Goal: Feedback & Contribution: Contribute content

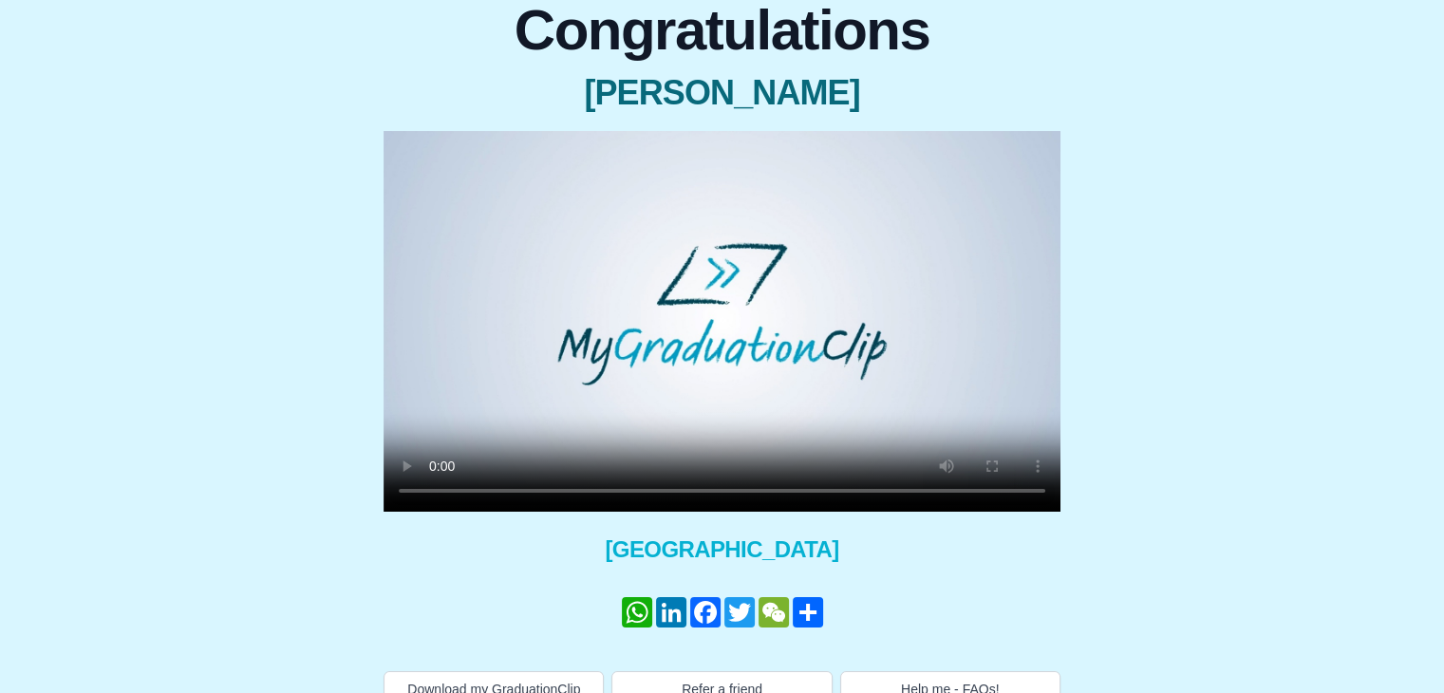
scroll to position [211, 0]
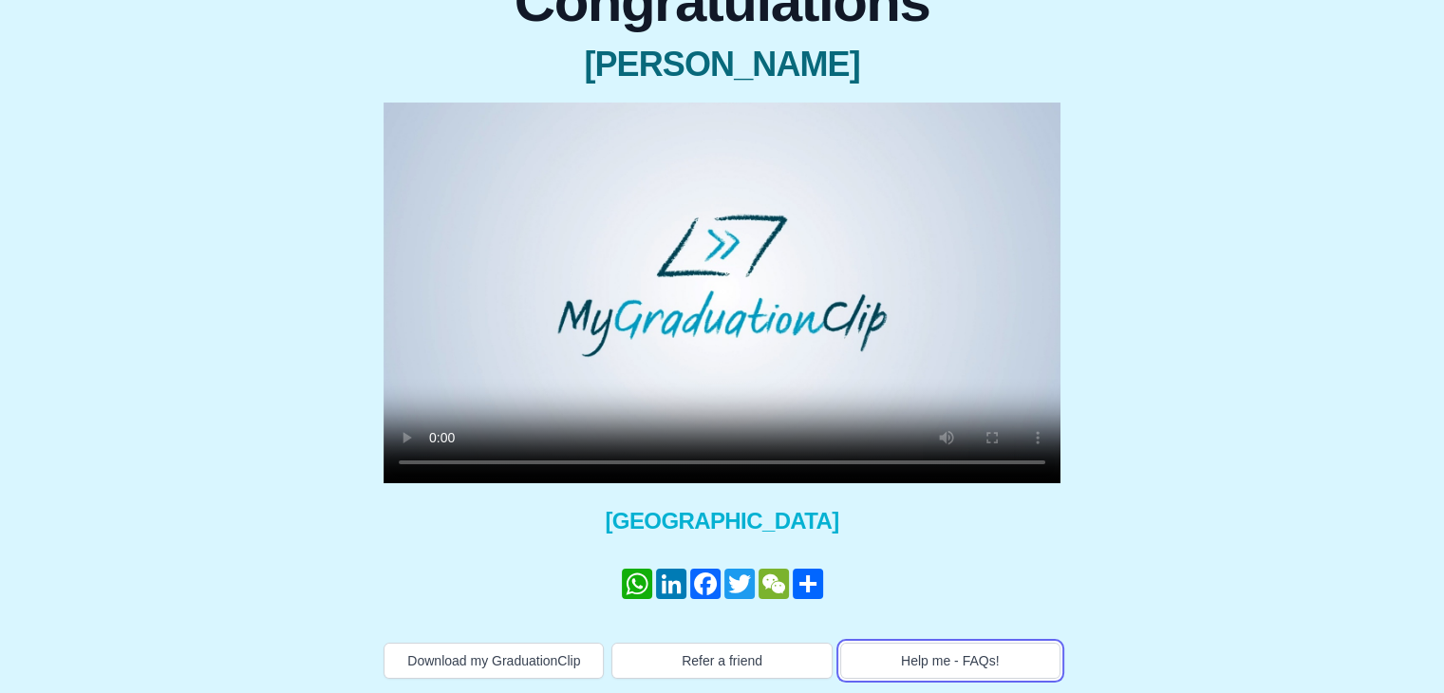
click at [906, 650] on button "Help me - FAQs!" at bounding box center [950, 661] width 220 height 36
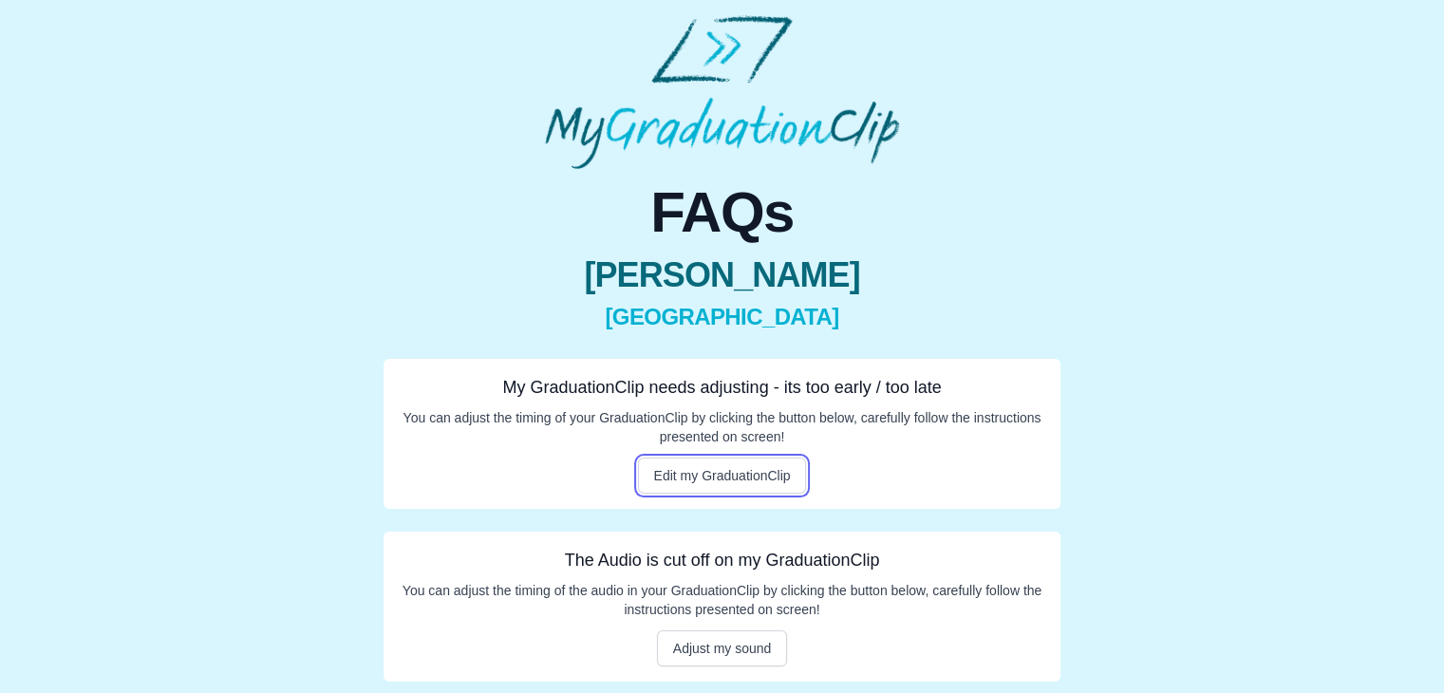
click at [698, 476] on button "Edit my GraduationClip" at bounding box center [722, 476] width 169 height 36
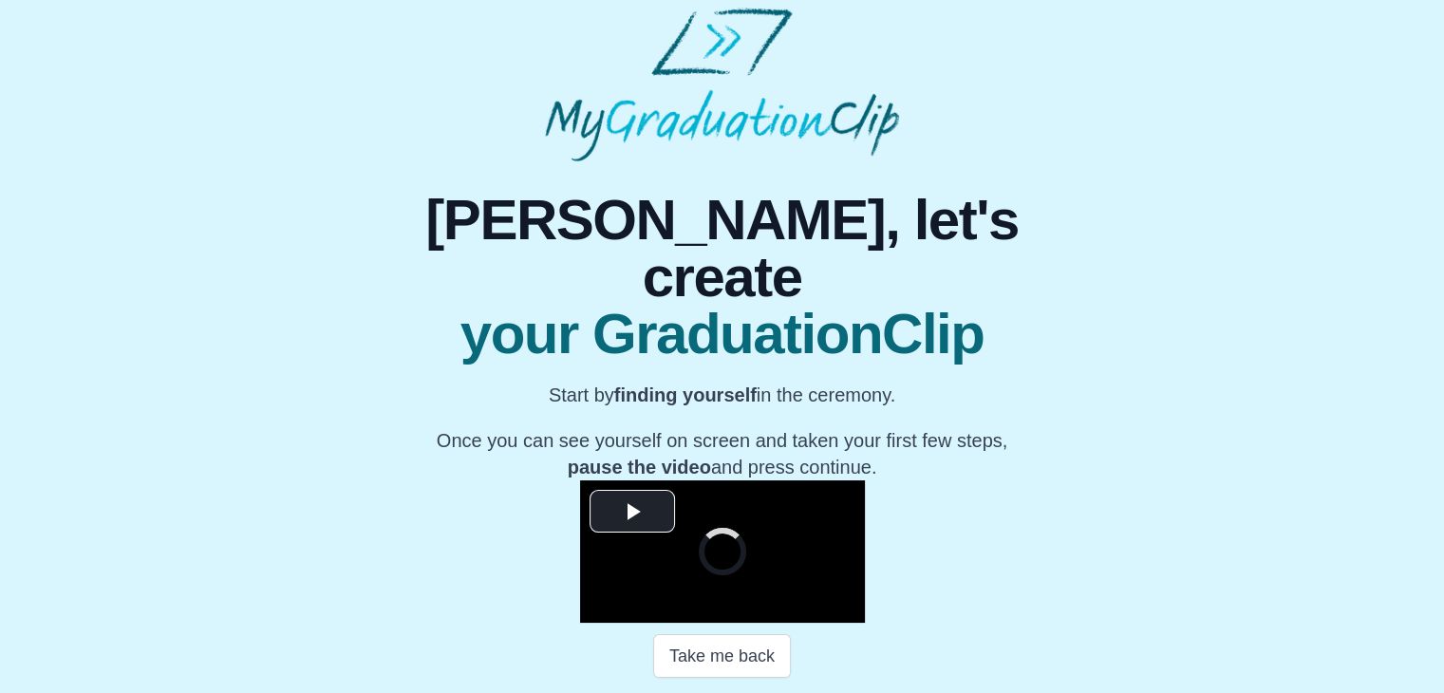
scroll to position [272, 0]
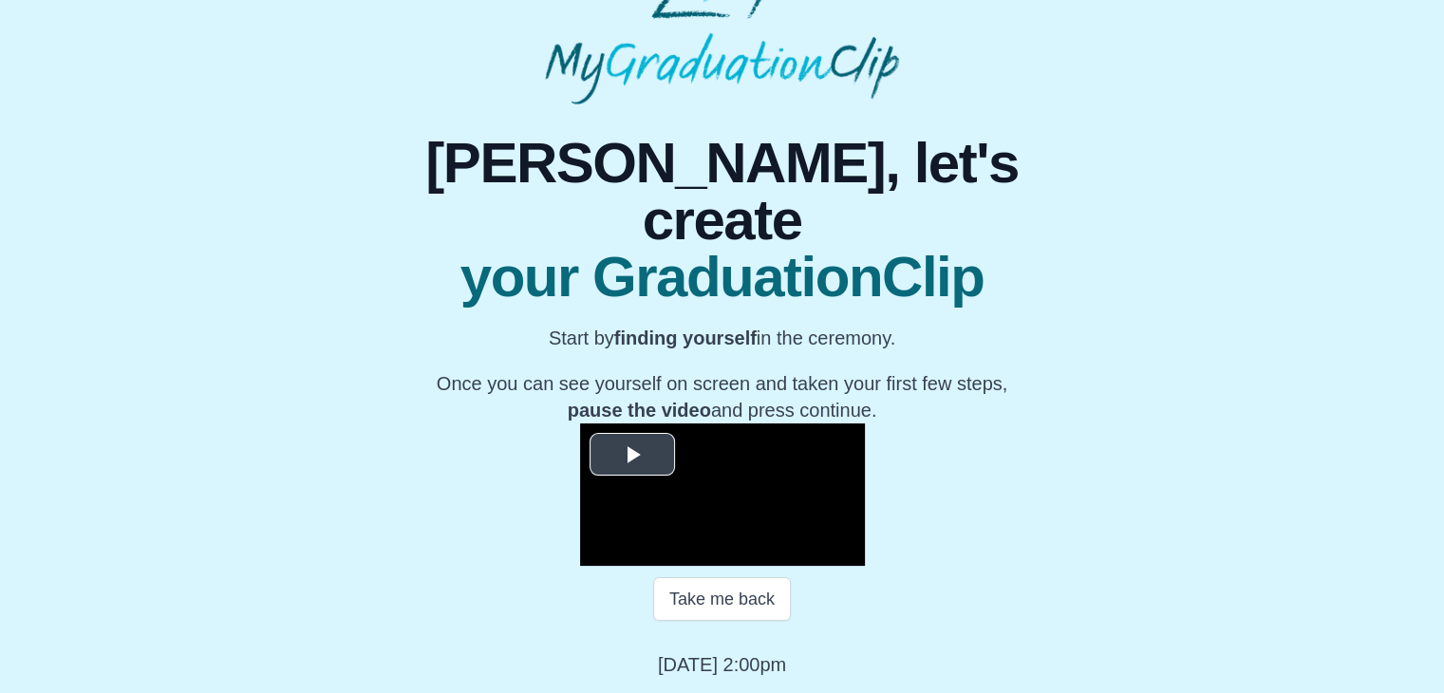
click at [632, 454] on span "Video Player" at bounding box center [632, 454] width 0 height 0
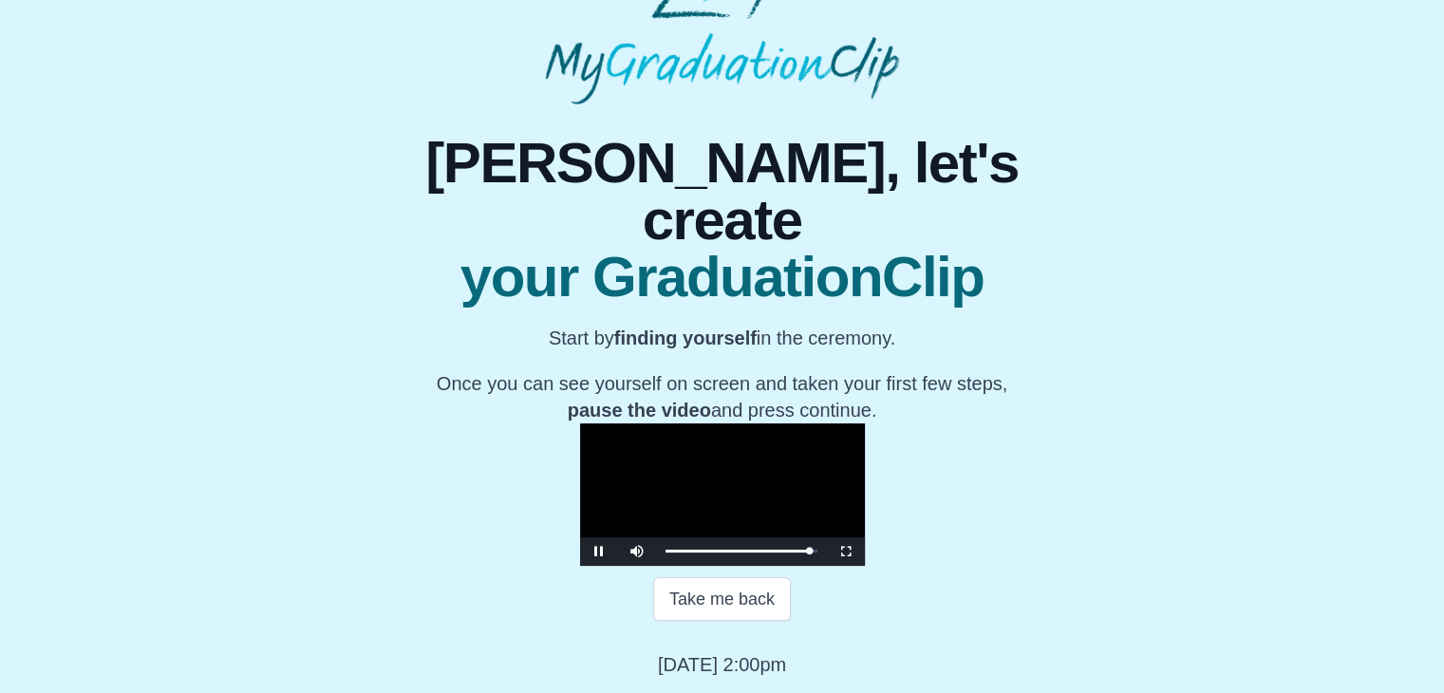
scroll to position [223, 0]
click at [618, 424] on video "Video Player" at bounding box center [722, 495] width 285 height 142
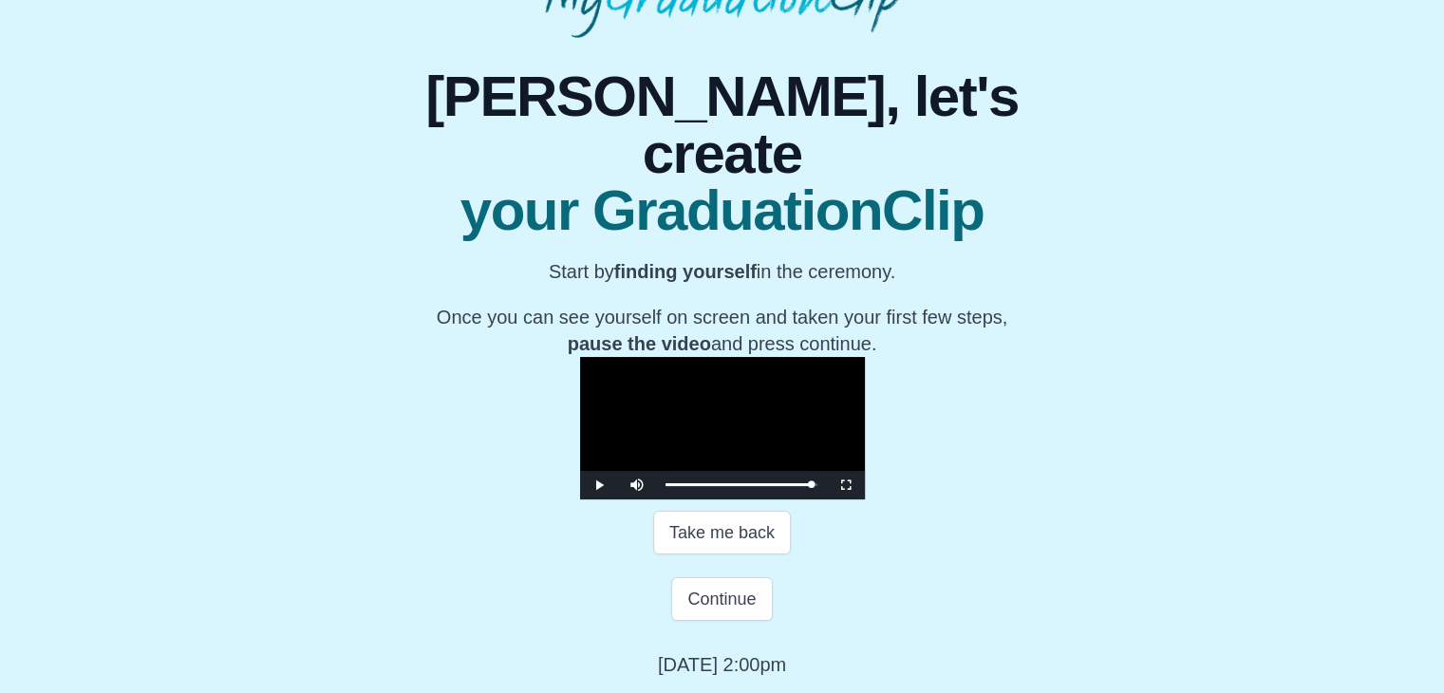
scroll to position [307, 0]
click at [745, 621] on button "Continue" at bounding box center [721, 599] width 101 height 44
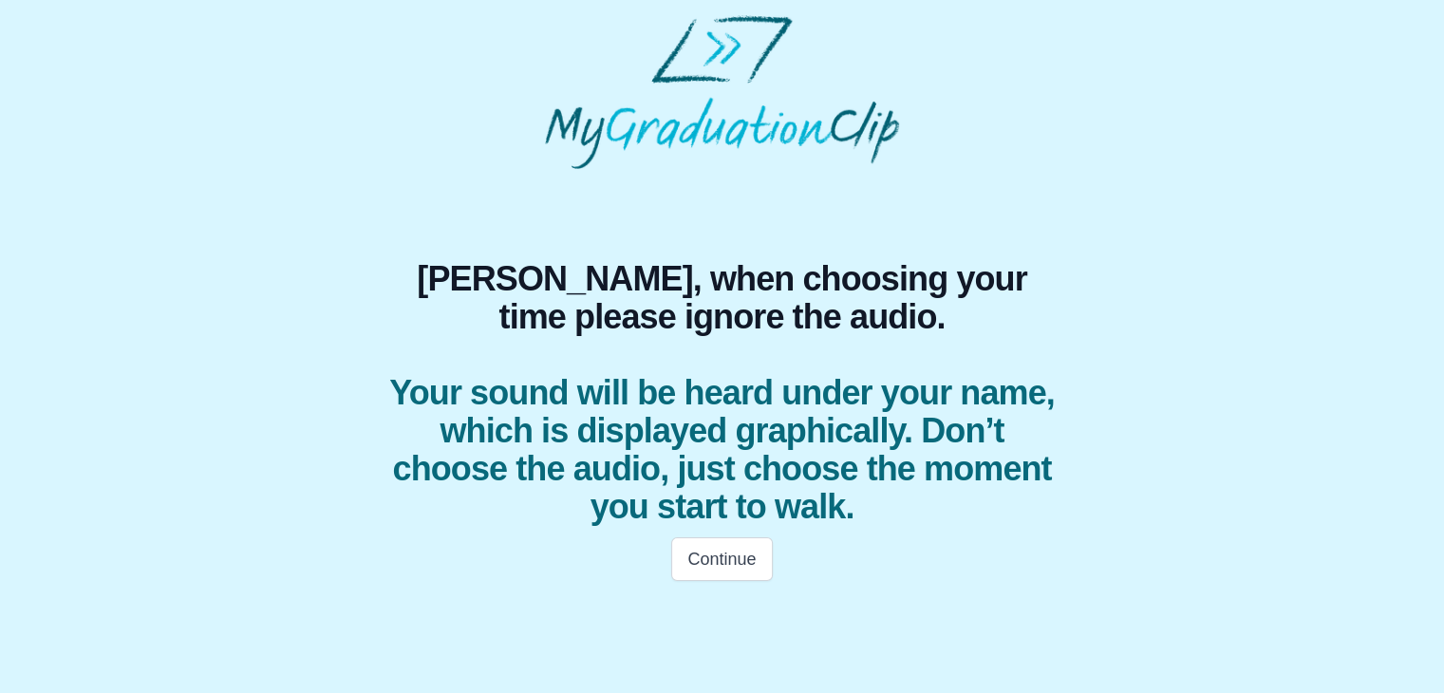
scroll to position [0, 0]
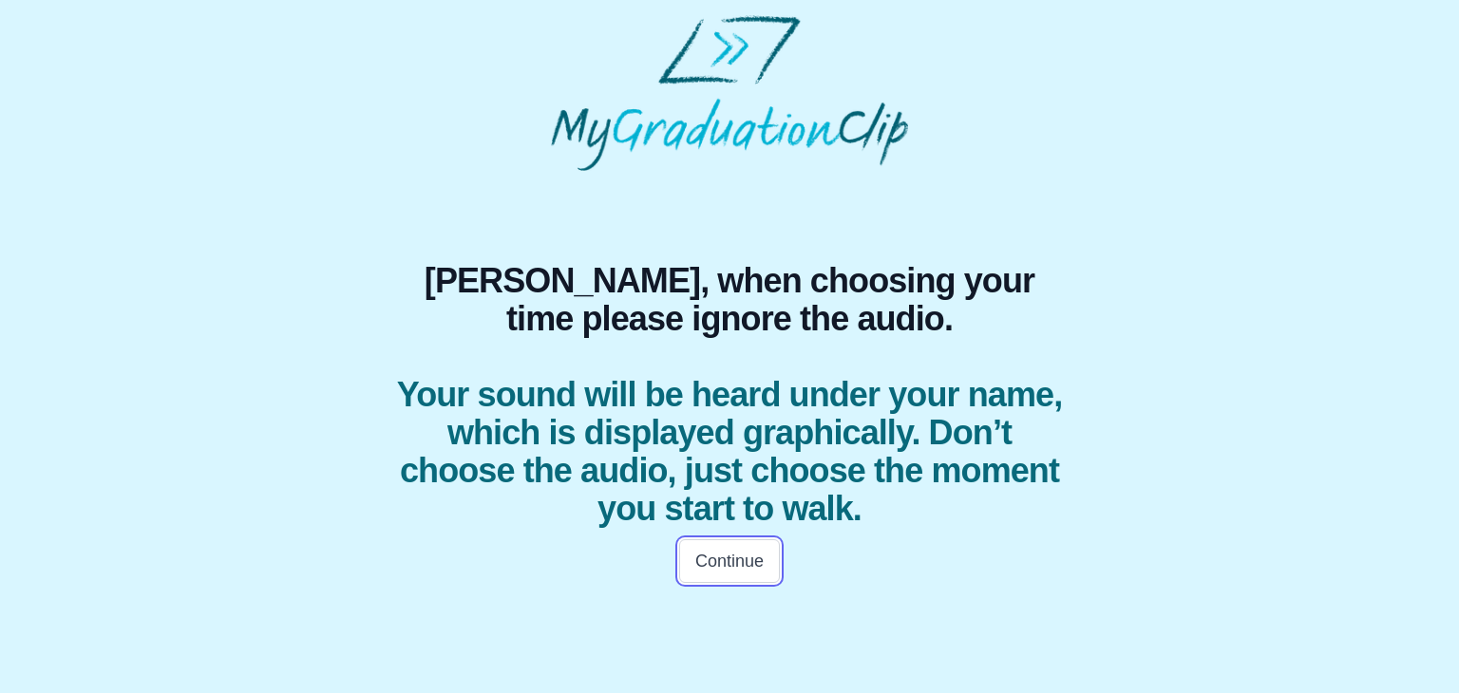
click at [710, 565] on button "Continue" at bounding box center [729, 561] width 101 height 44
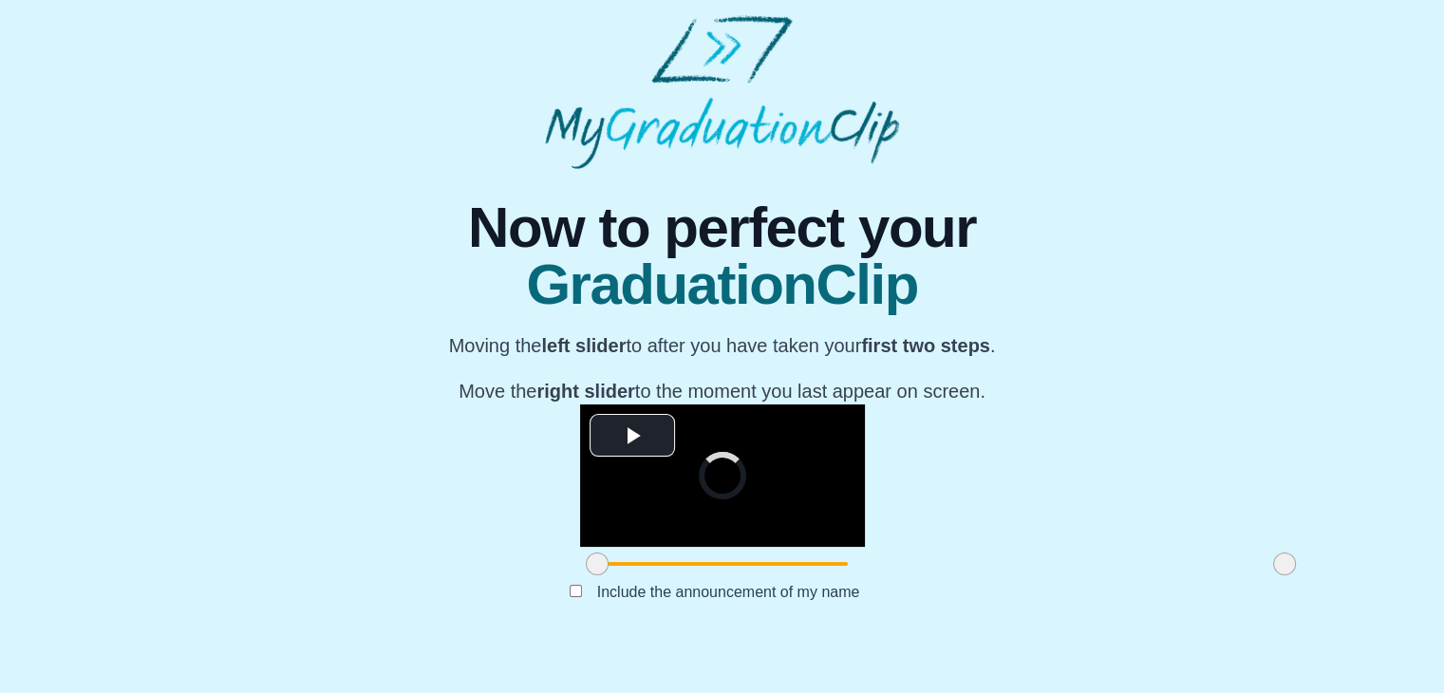
scroll to position [226, 0]
drag, startPoint x: 387, startPoint y: 597, endPoint x: 542, endPoint y: 605, distance: 155.0
click at [741, 575] on span at bounding box center [752, 564] width 23 height 23
drag, startPoint x: 1066, startPoint y: 605, endPoint x: 991, endPoint y: 608, distance: 75.1
click at [1198, 575] on span at bounding box center [1209, 564] width 23 height 23
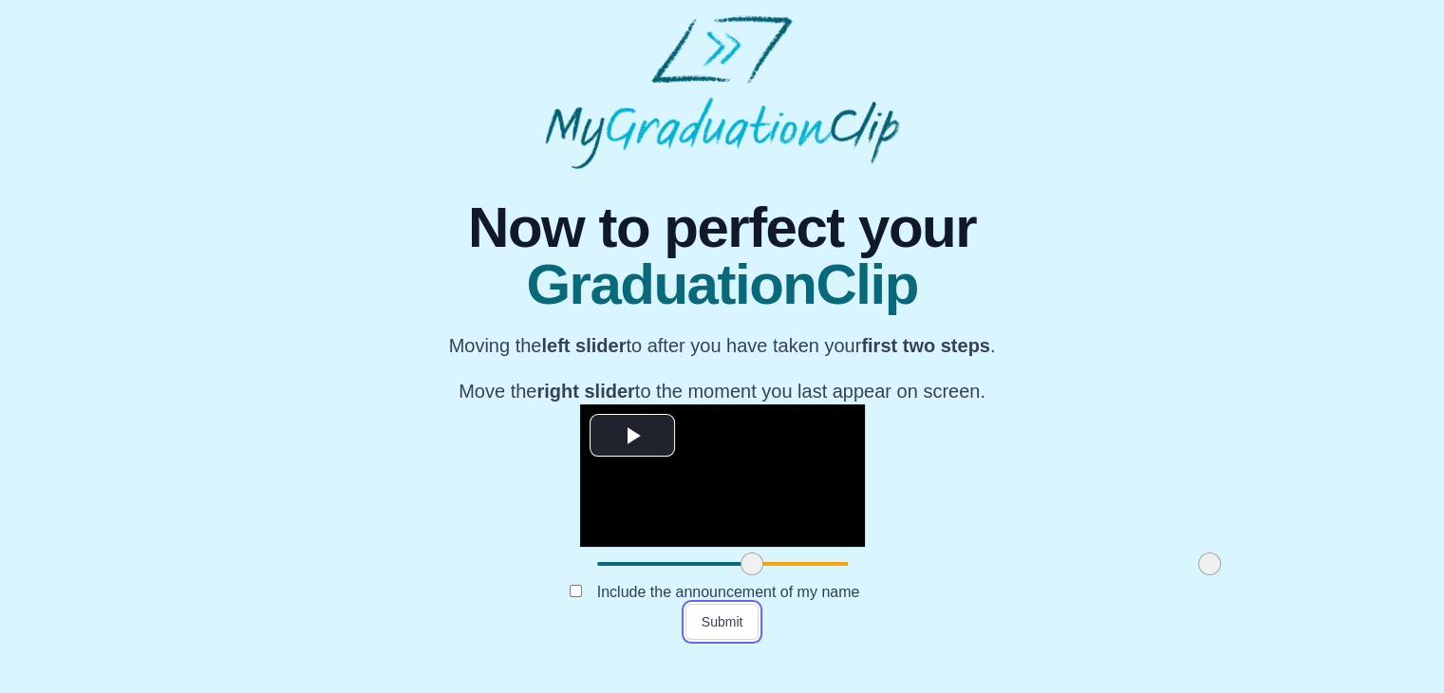
click at [742, 640] on button "Submit" at bounding box center [723, 622] width 74 height 36
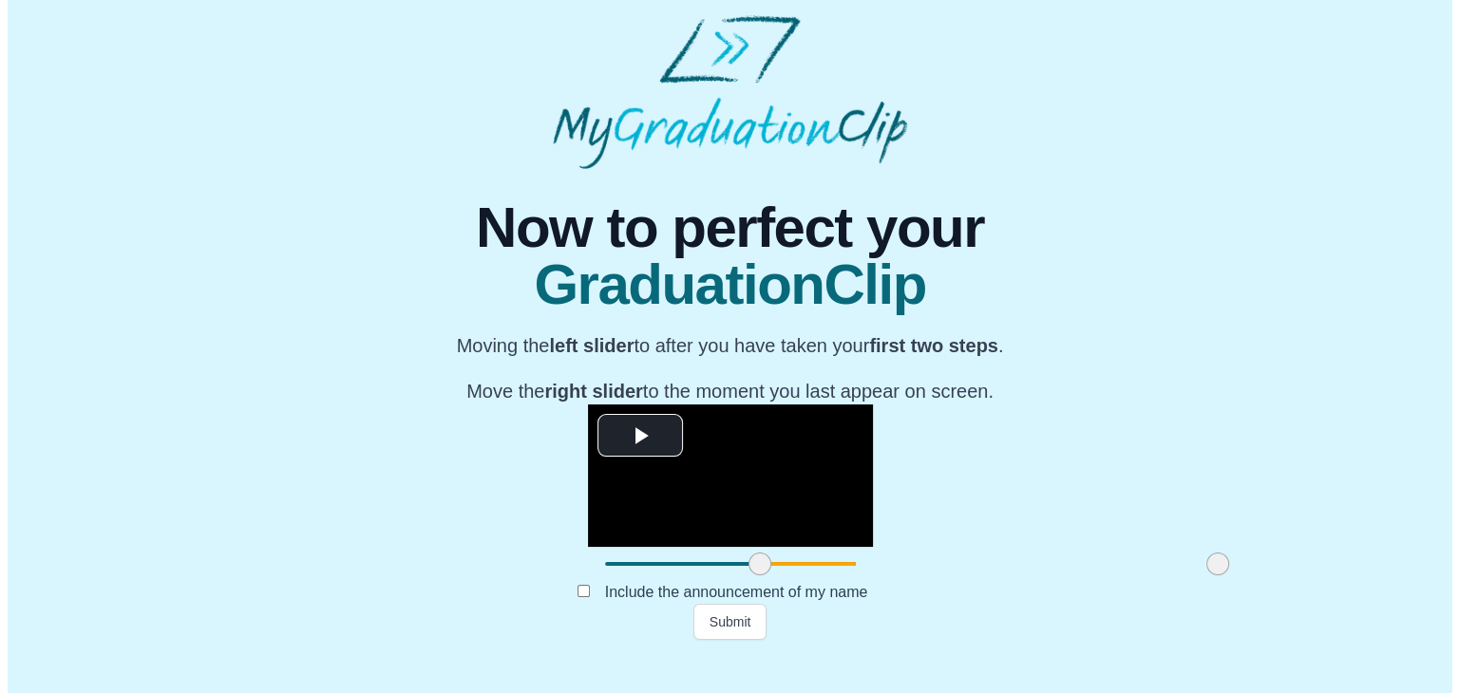
scroll to position [0, 0]
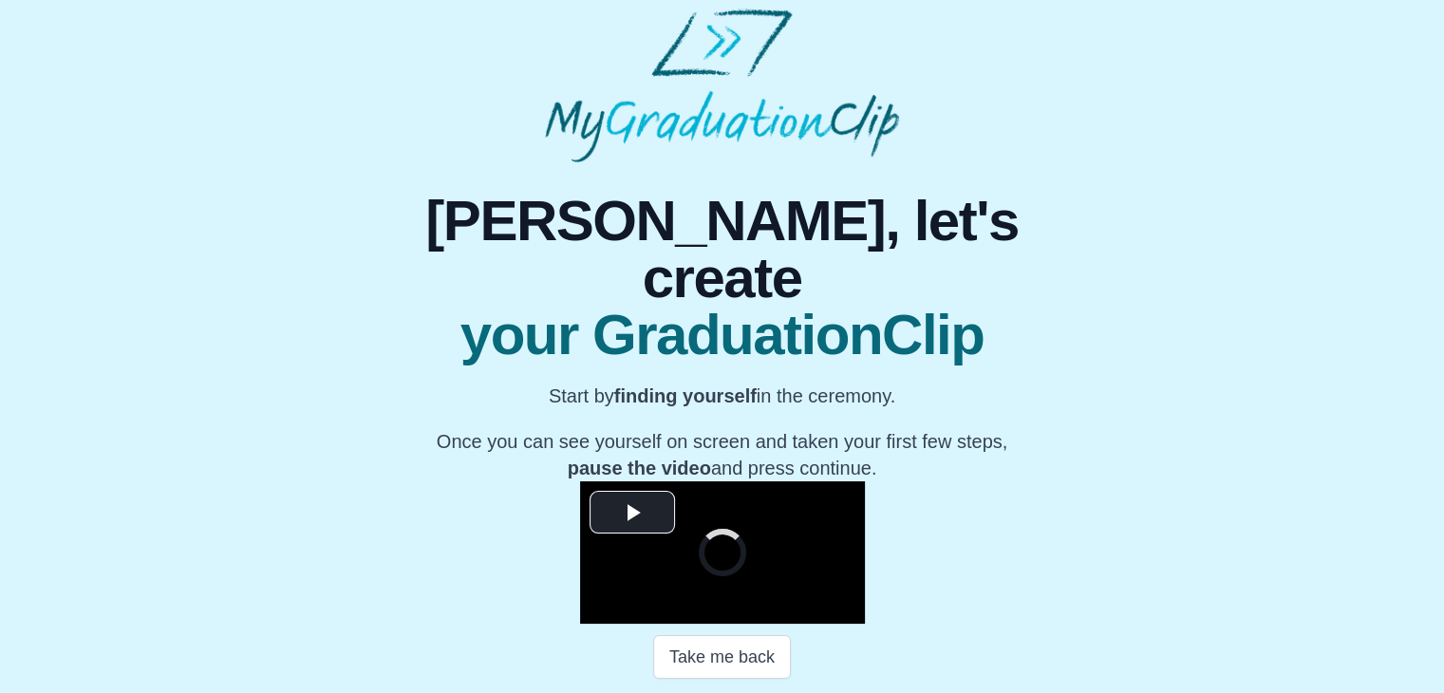
scroll to position [189, 0]
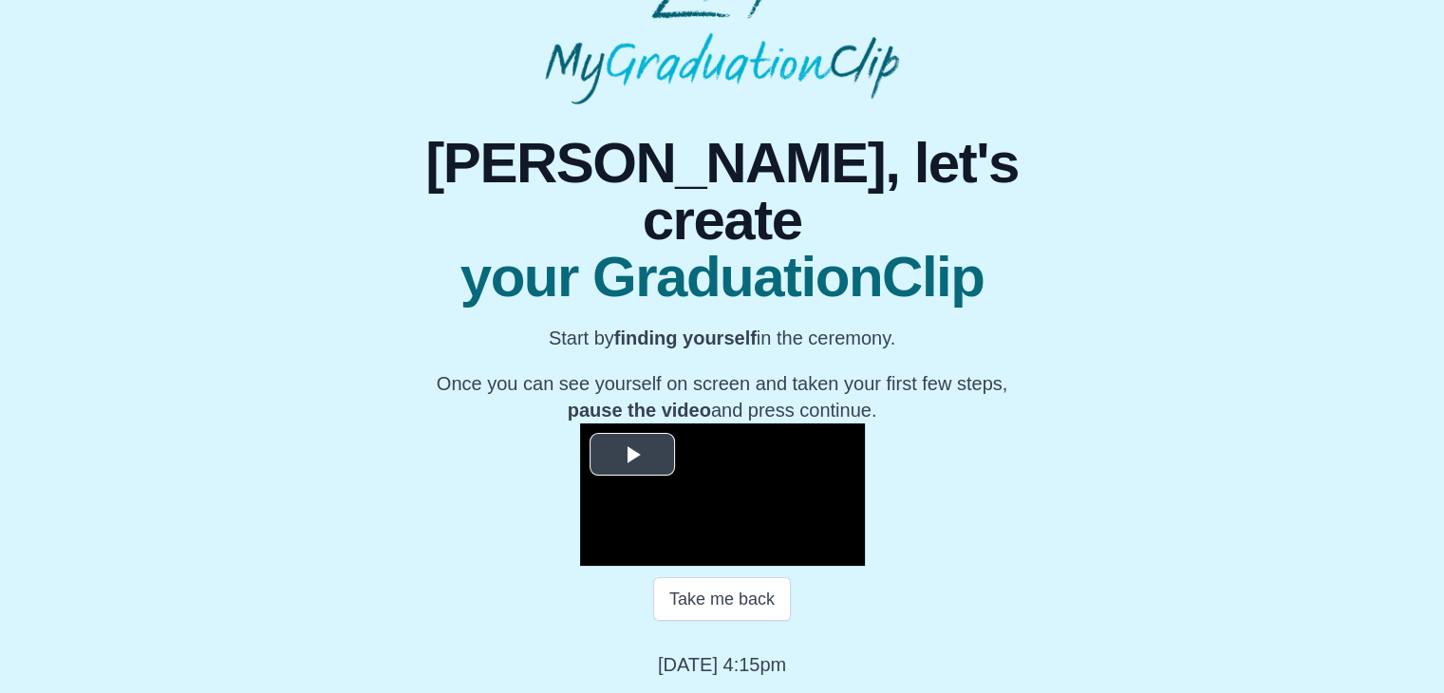
click at [632, 454] on span "Video Player" at bounding box center [632, 454] width 0 height 0
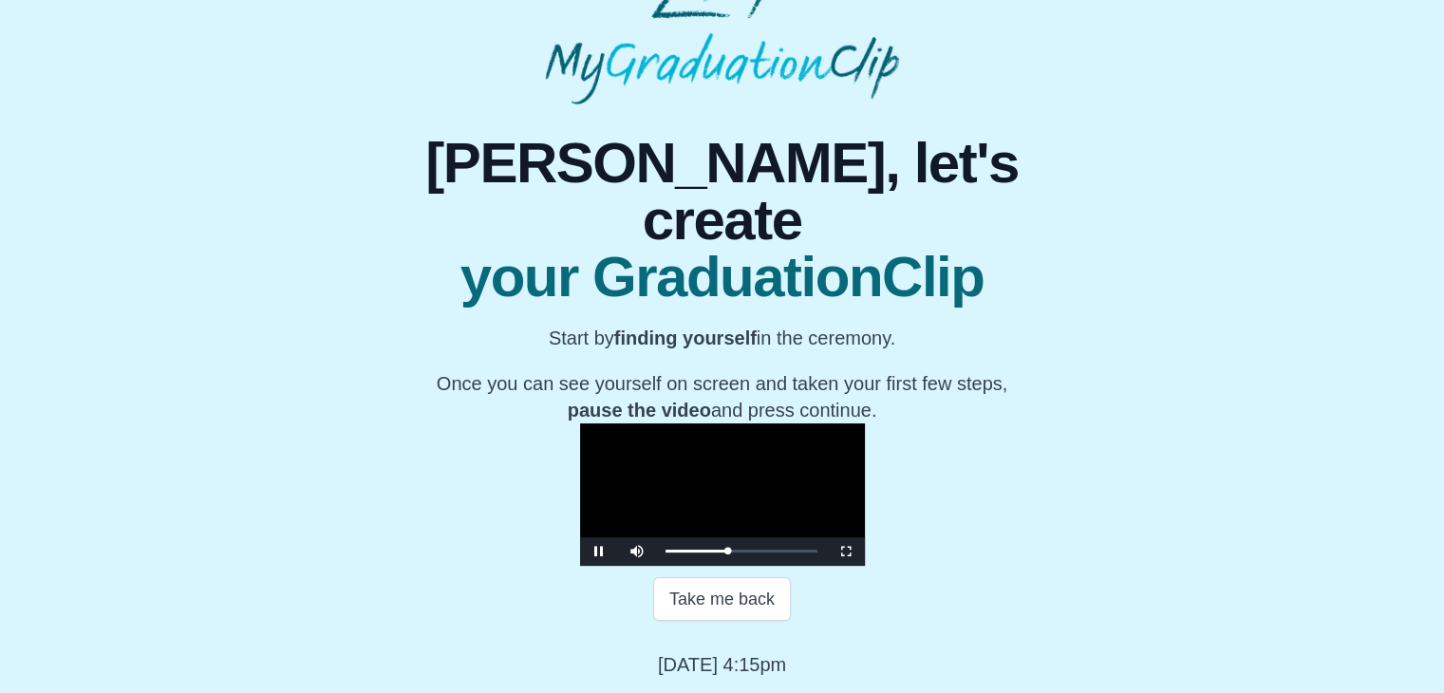
click at [580, 424] on video "Video Player" at bounding box center [722, 495] width 285 height 142
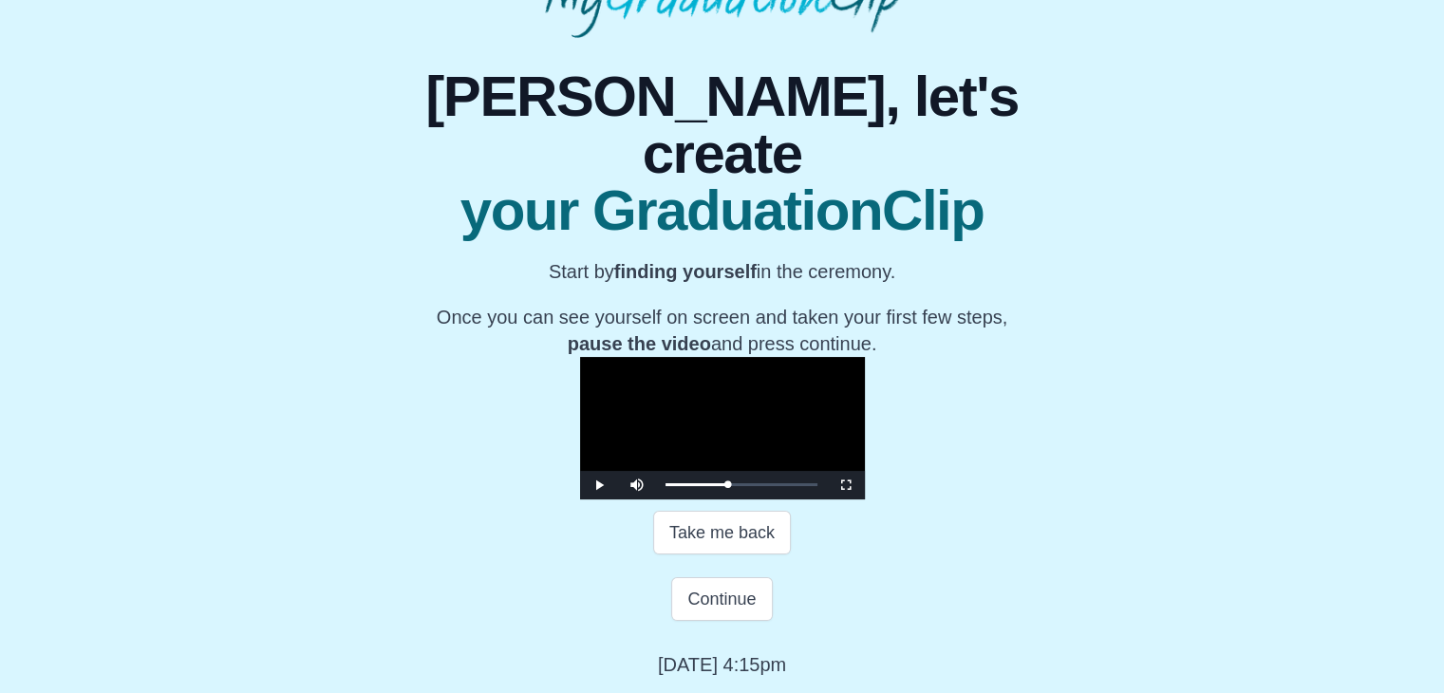
scroll to position [338, 0]
click at [699, 588] on button "Continue" at bounding box center [721, 599] width 101 height 44
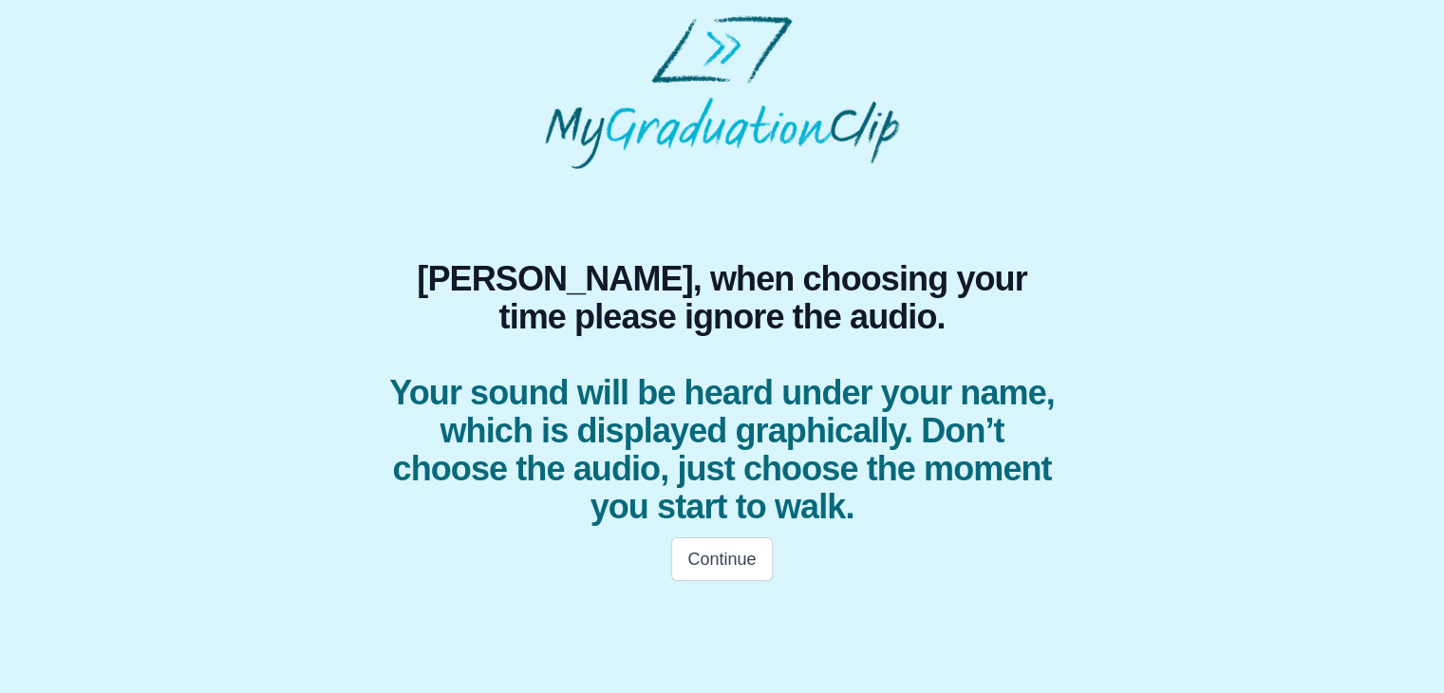
scroll to position [0, 0]
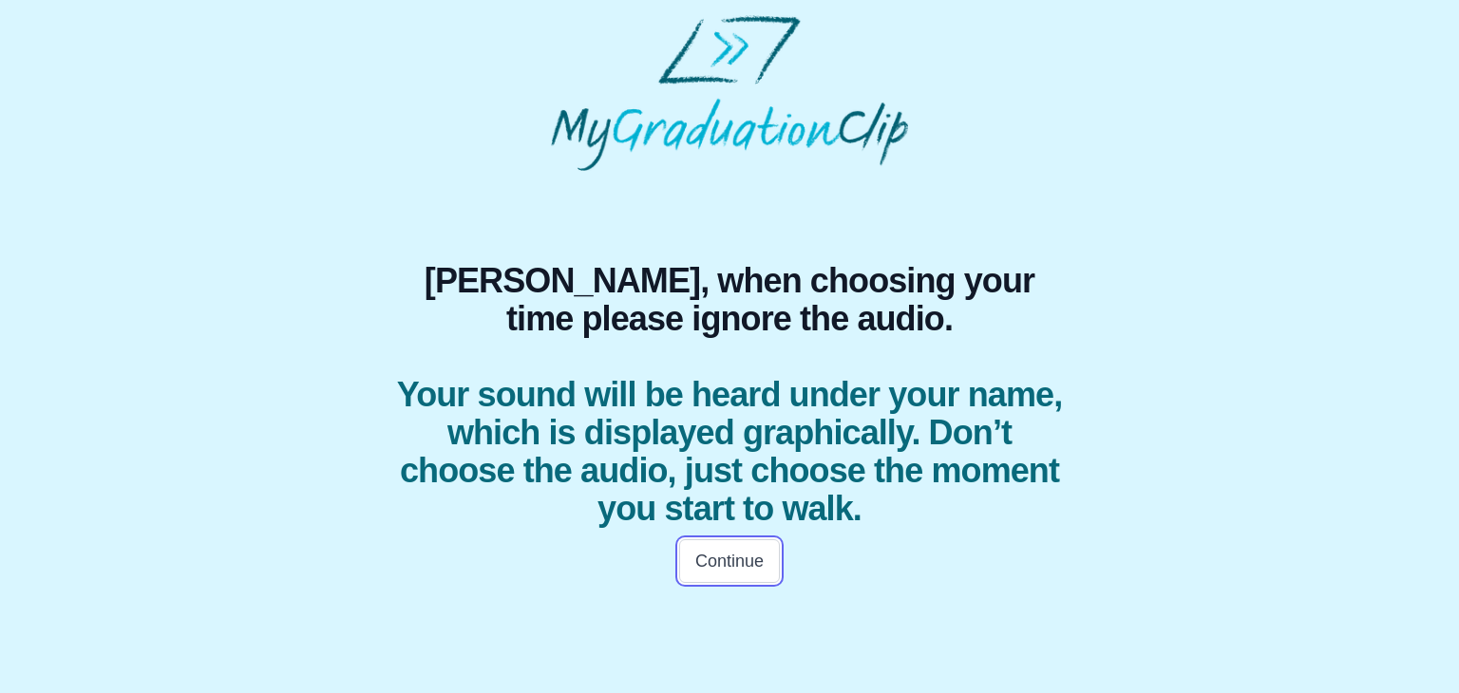
click at [700, 557] on button "Continue" at bounding box center [729, 561] width 101 height 44
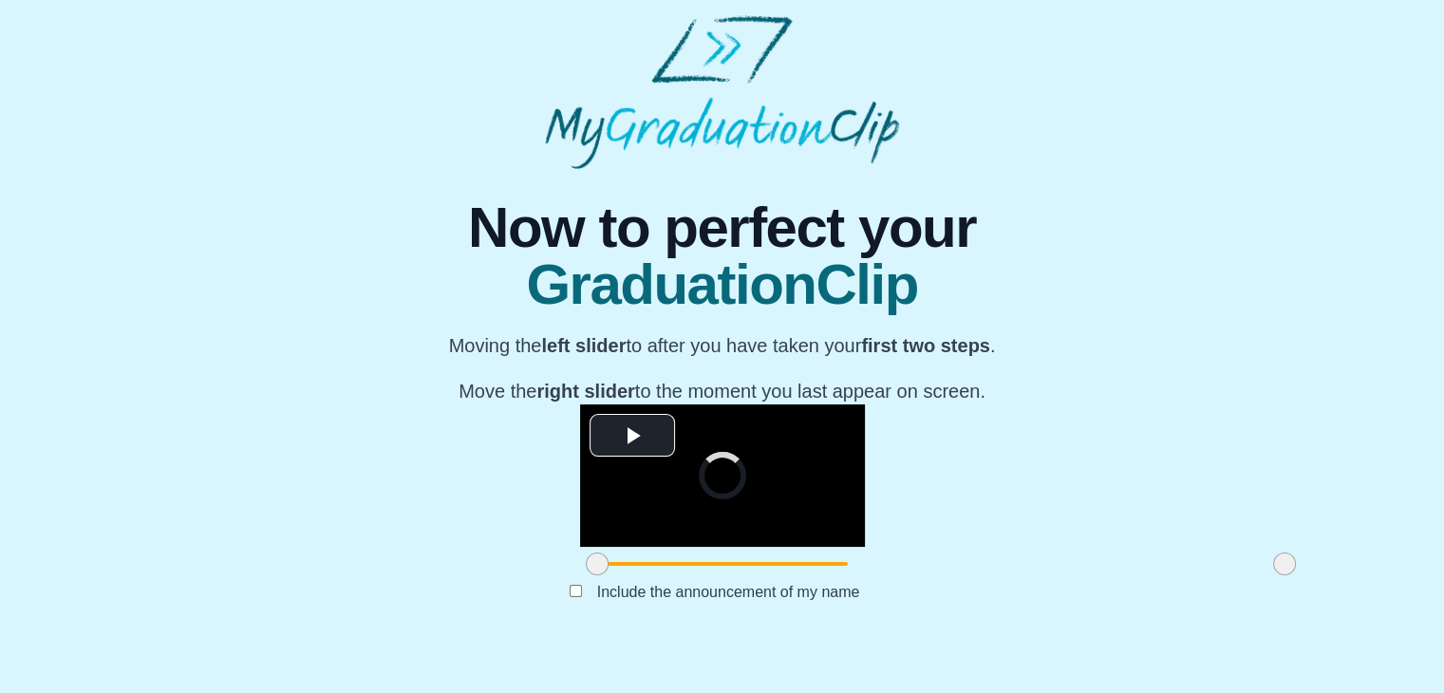
scroll to position [226, 0]
drag, startPoint x: 375, startPoint y: 600, endPoint x: 536, endPoint y: 593, distance: 160.7
click at [745, 575] on span at bounding box center [756, 564] width 23 height 23
drag, startPoint x: 1061, startPoint y: 595, endPoint x: 927, endPoint y: 620, distance: 136.2
click at [927, 620] on div "**********" at bounding box center [722, 404] width 723 height 471
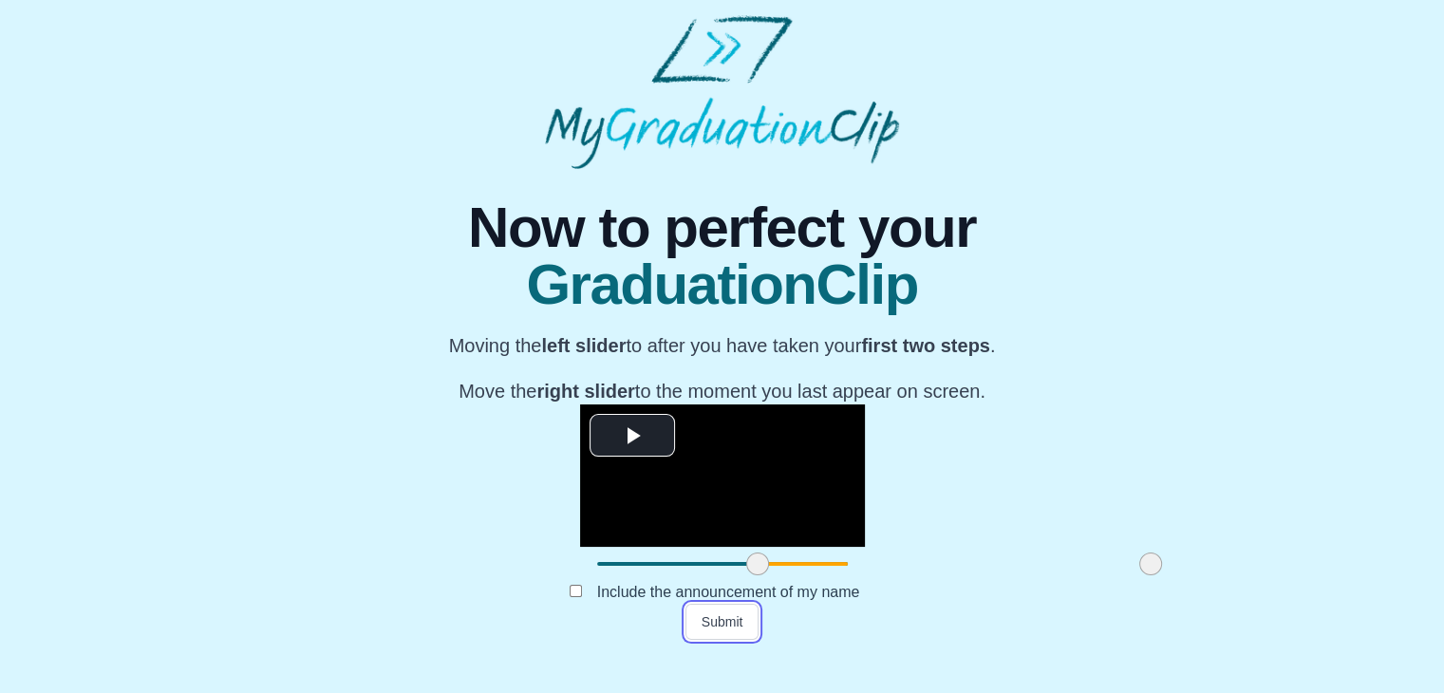
click at [730, 640] on button "Submit" at bounding box center [723, 622] width 74 height 36
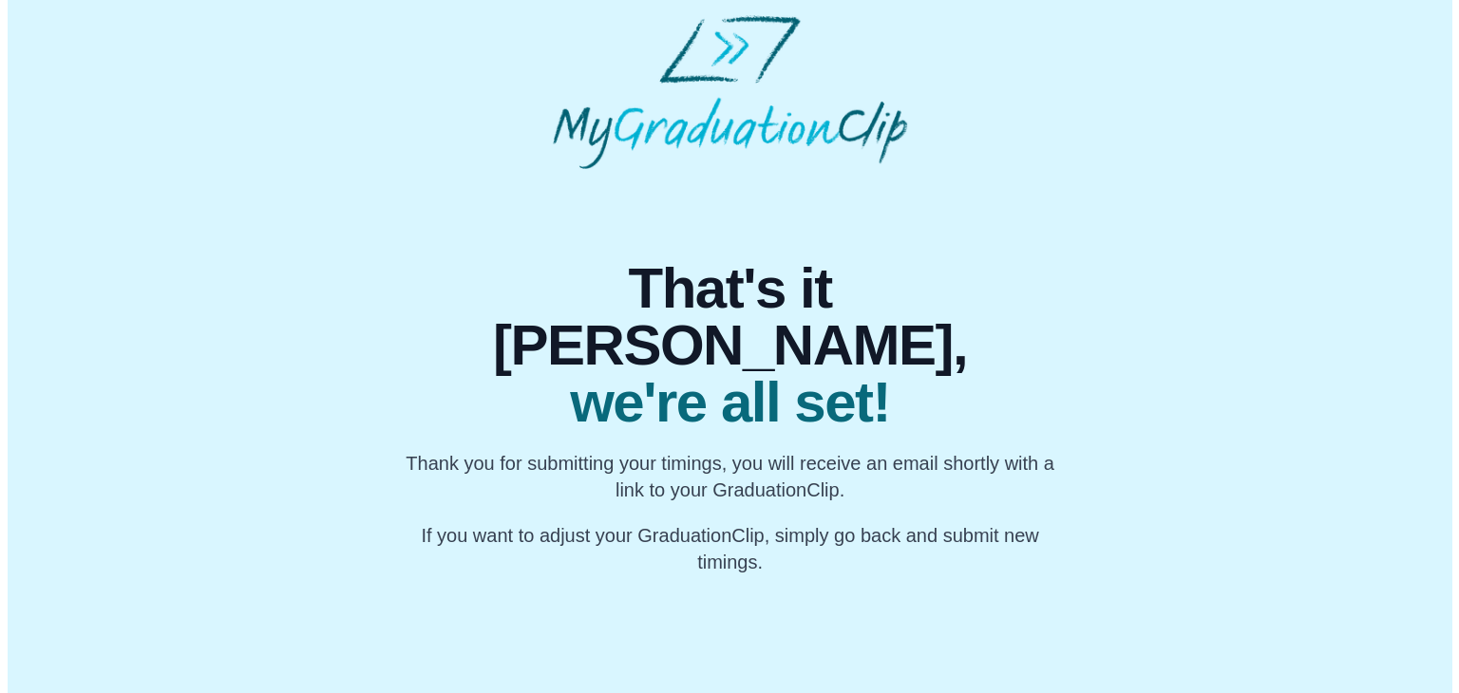
scroll to position [0, 0]
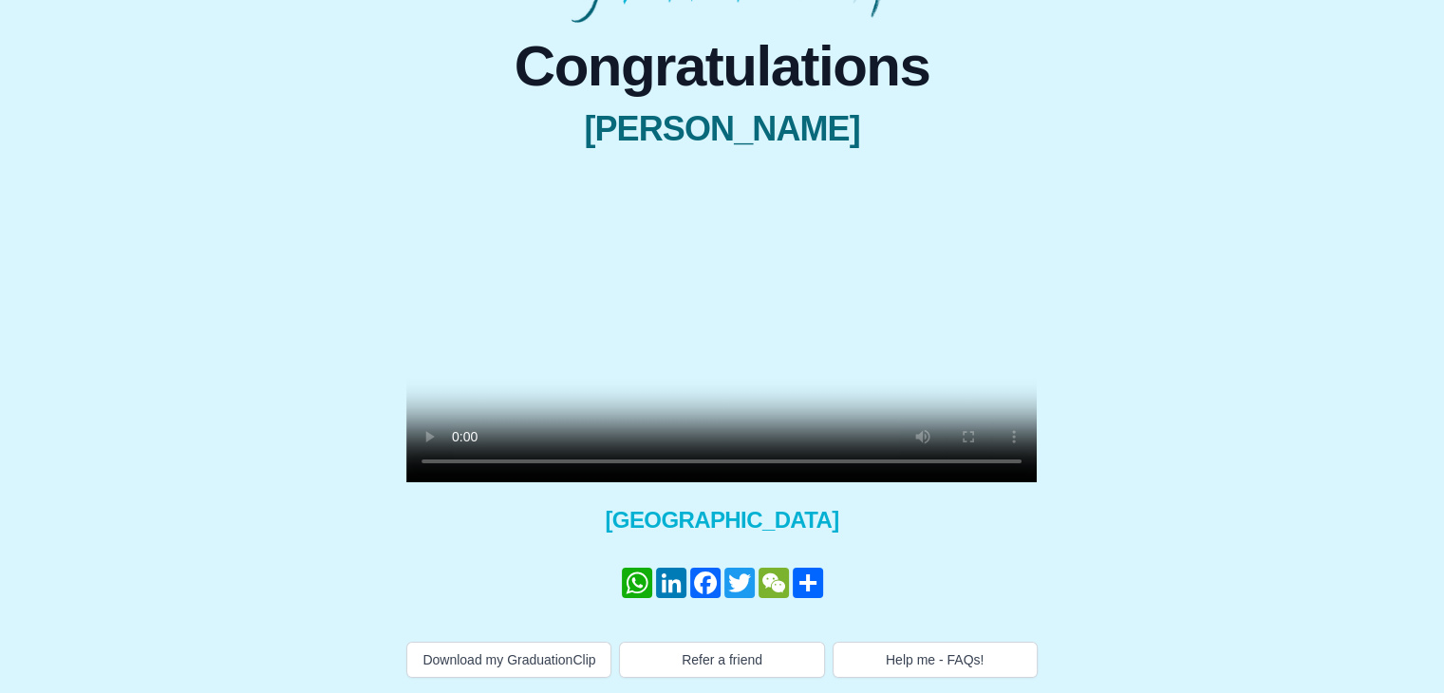
scroll to position [211, 0]
click at [820, 309] on video at bounding box center [721, 324] width 631 height 315
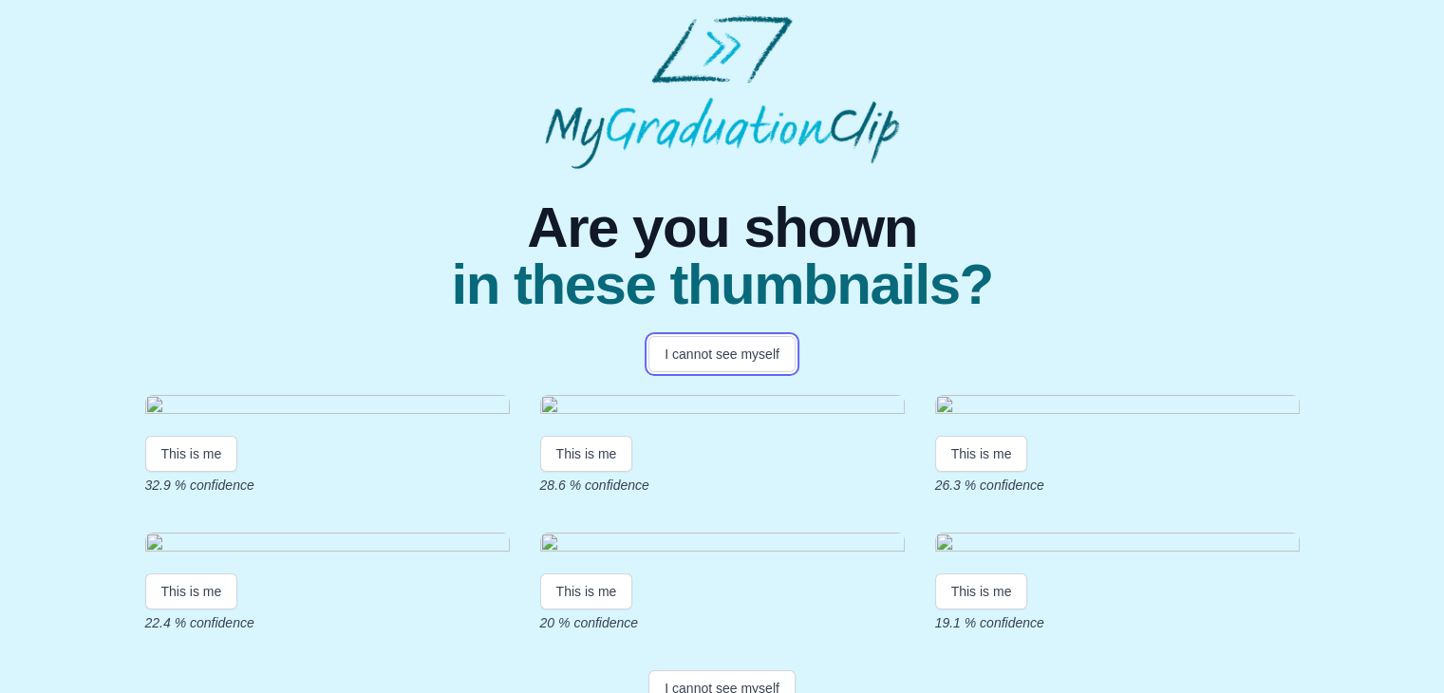
click at [723, 358] on button "I cannot see myself" at bounding box center [722, 354] width 147 height 36
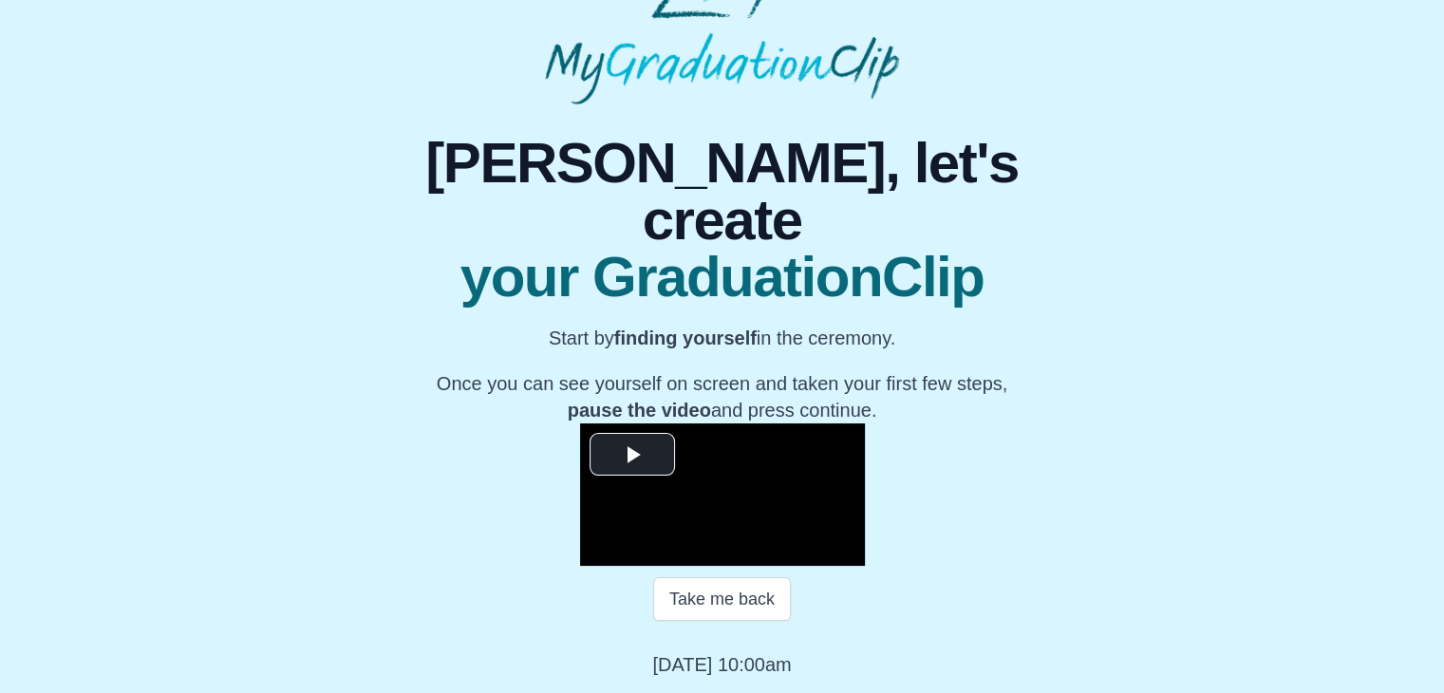
scroll to position [272, 0]
click at [632, 454] on span "Video Player" at bounding box center [632, 454] width 0 height 0
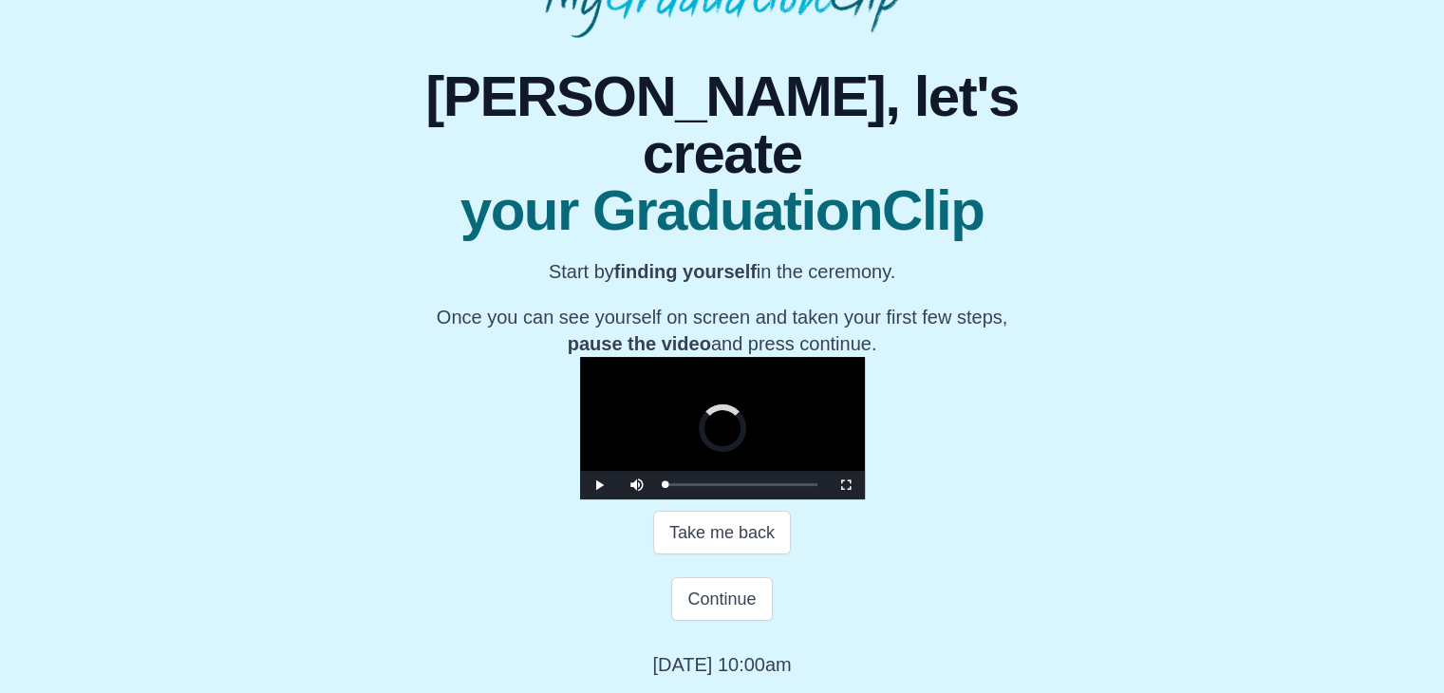
click at [827, 500] on div "Loaded : 0% 1:08:26 1:08:26 Progress : 0%" at bounding box center [741, 485] width 171 height 28
click at [865, 402] on video "Video Player" at bounding box center [722, 428] width 285 height 142
click at [712, 602] on button "Continue" at bounding box center [721, 599] width 101 height 44
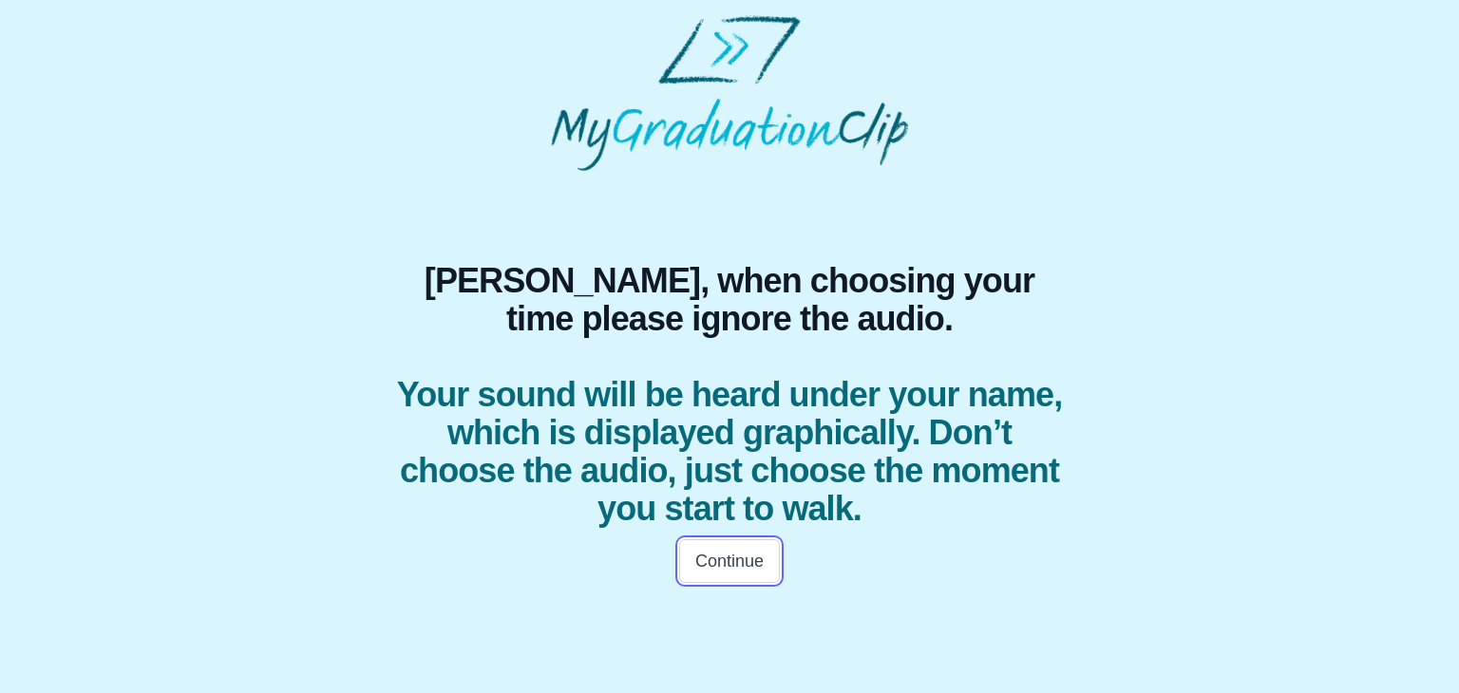
click at [740, 574] on button "Continue" at bounding box center [729, 561] width 101 height 44
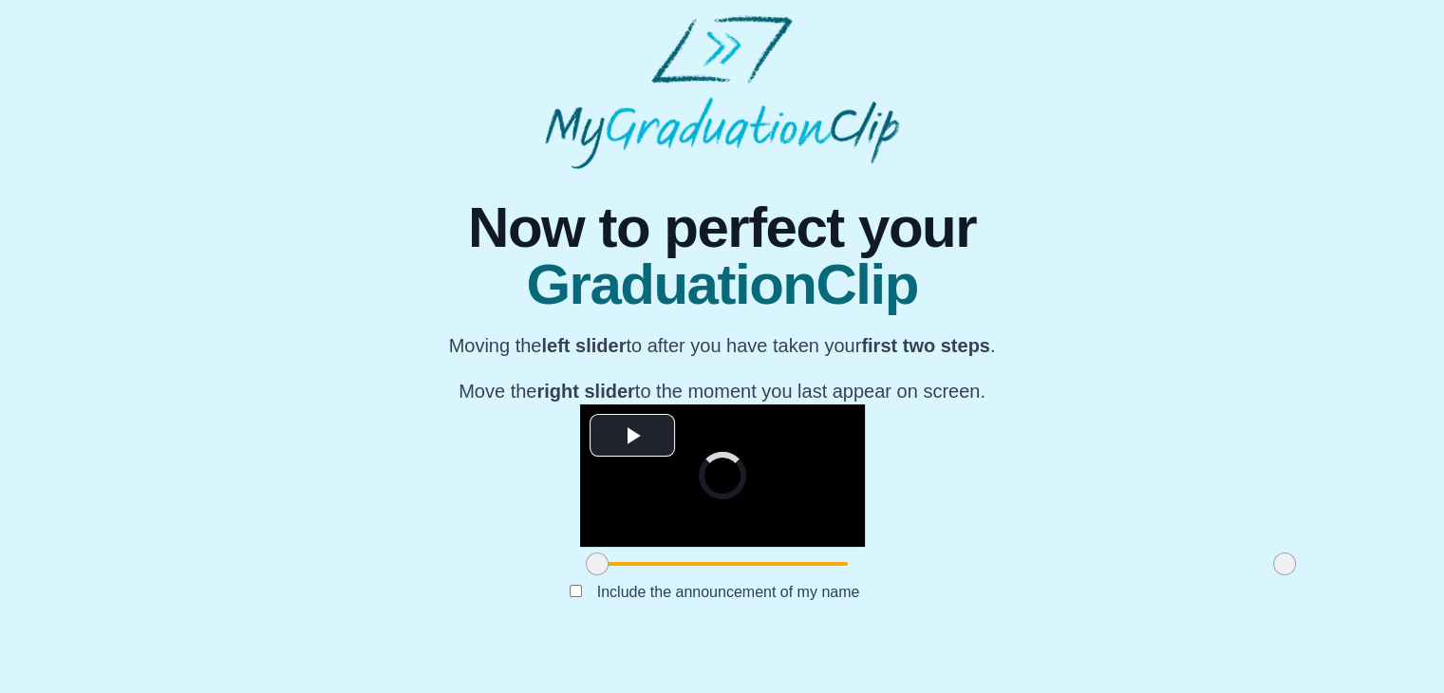
scroll to position [226, 0]
drag, startPoint x: 380, startPoint y: 603, endPoint x: 560, endPoint y: 604, distance: 180.4
click at [766, 575] on span at bounding box center [777, 564] width 23 height 23
drag, startPoint x: 559, startPoint y: 601, endPoint x: 606, endPoint y: 603, distance: 46.6
click at [813, 575] on span at bounding box center [824, 564] width 23 height 23
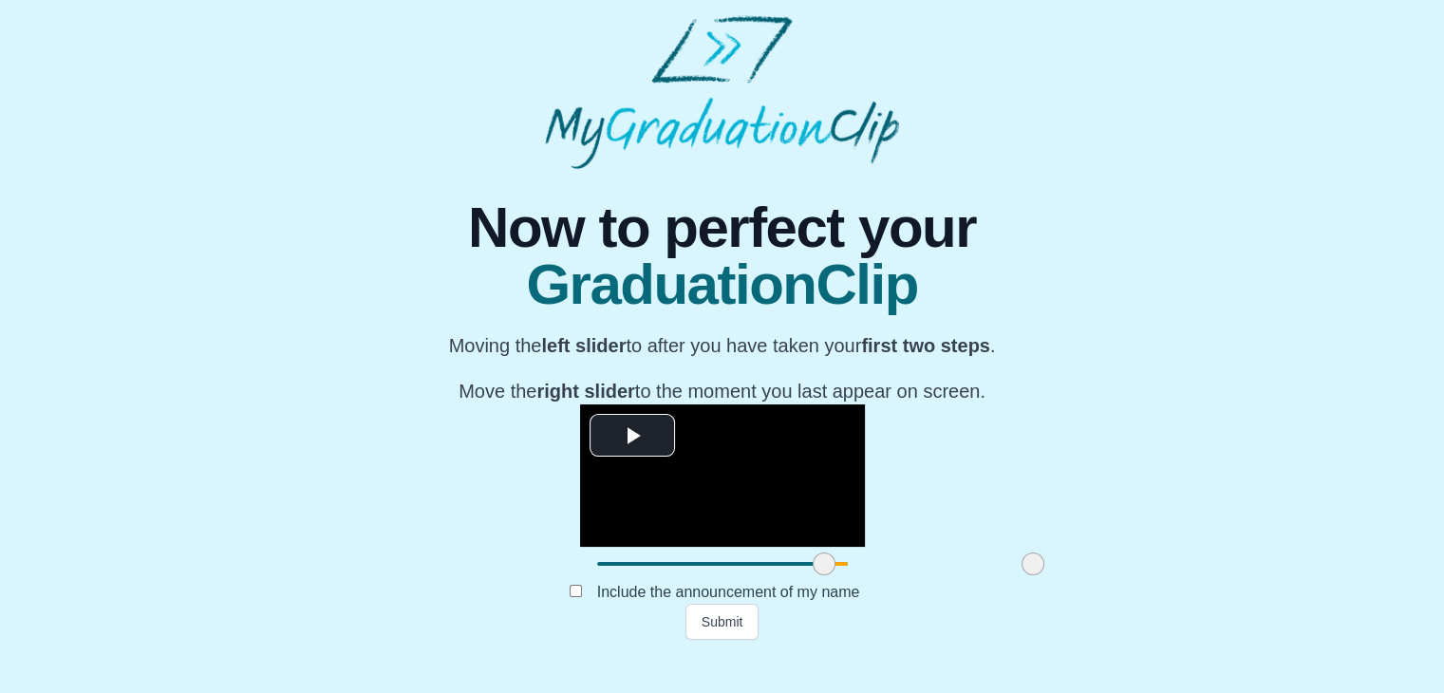
drag, startPoint x: 1072, startPoint y: 597, endPoint x: 821, endPoint y: 587, distance: 250.9
click at [1016, 581] on div at bounding box center [1033, 564] width 34 height 34
drag, startPoint x: 813, startPoint y: 601, endPoint x: 896, endPoint y: 613, distance: 83.4
click at [1100, 581] on div at bounding box center [1117, 564] width 34 height 34
drag, startPoint x: 606, startPoint y: 601, endPoint x: 629, endPoint y: 603, distance: 22.9
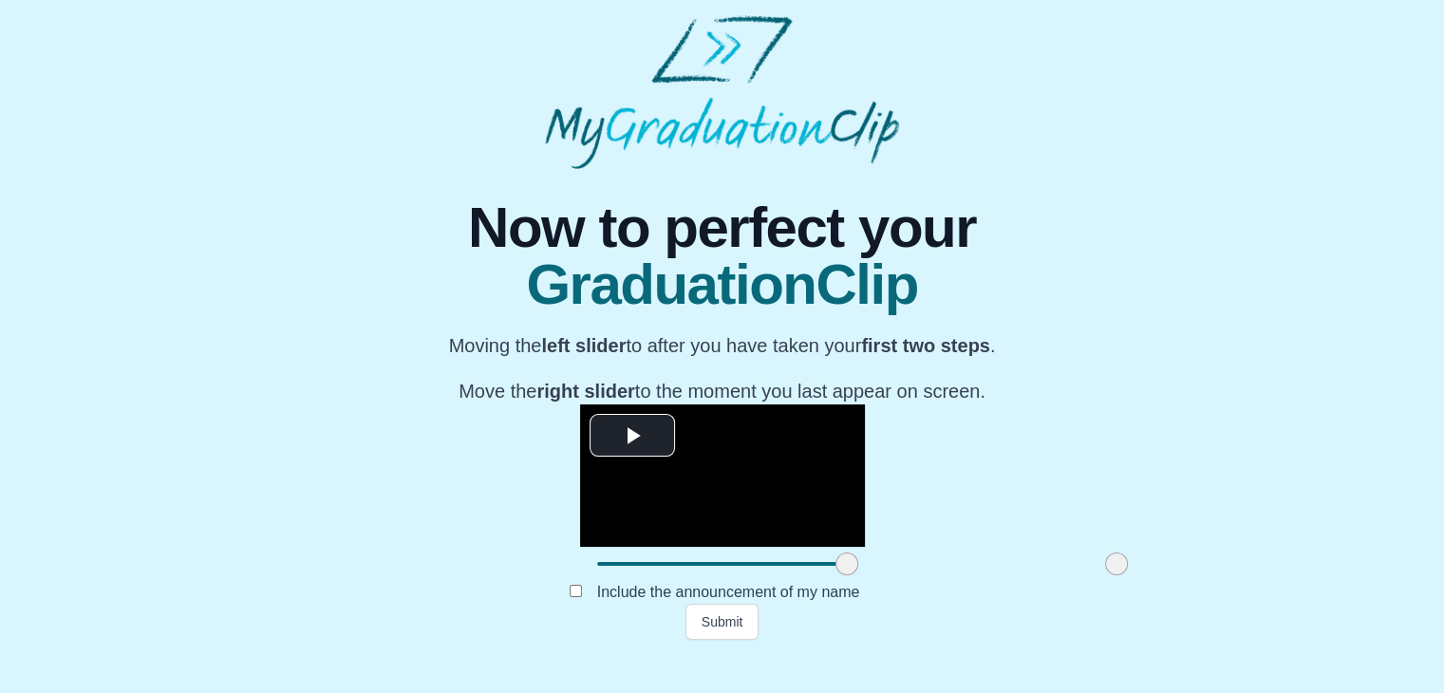
click at [836, 575] on span at bounding box center [847, 564] width 23 height 23
drag, startPoint x: 627, startPoint y: 601, endPoint x: 640, endPoint y: 604, distance: 13.6
click at [849, 575] on span at bounding box center [860, 564] width 23 height 23
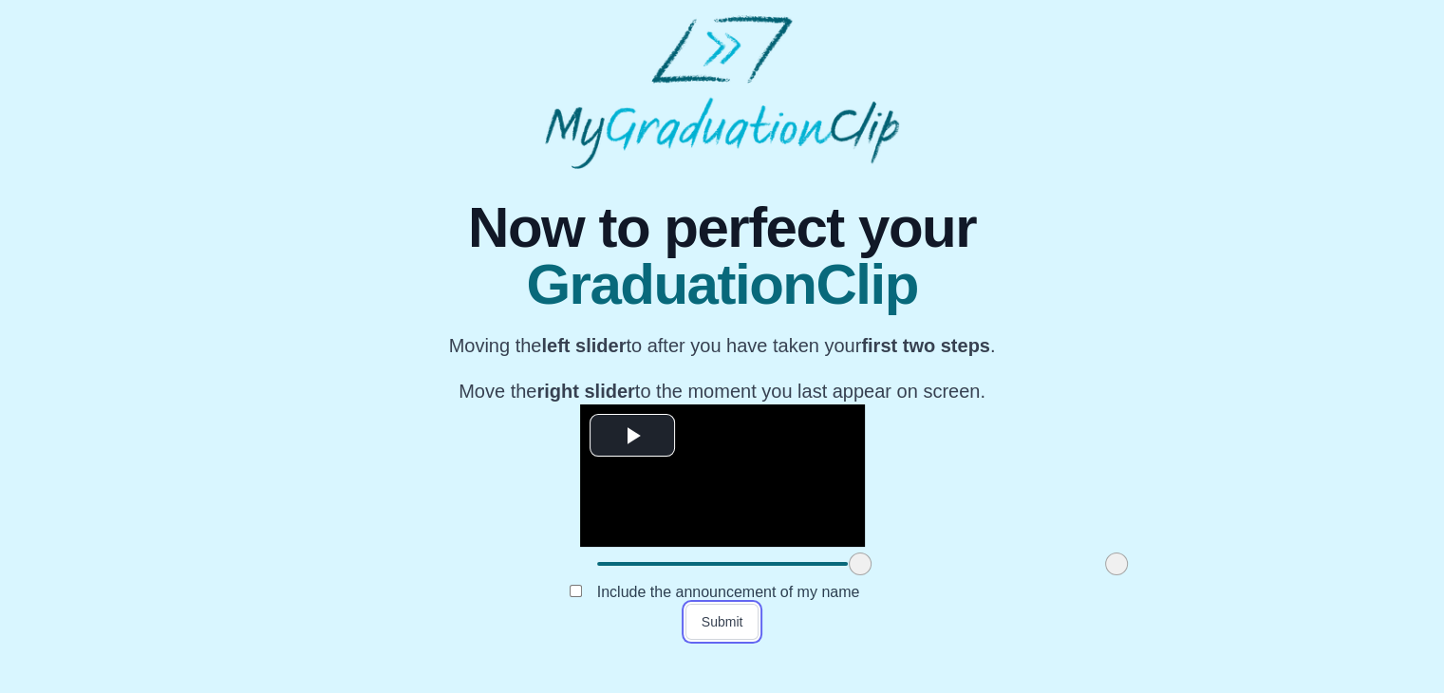
click at [707, 640] on button "Submit" at bounding box center [723, 622] width 74 height 36
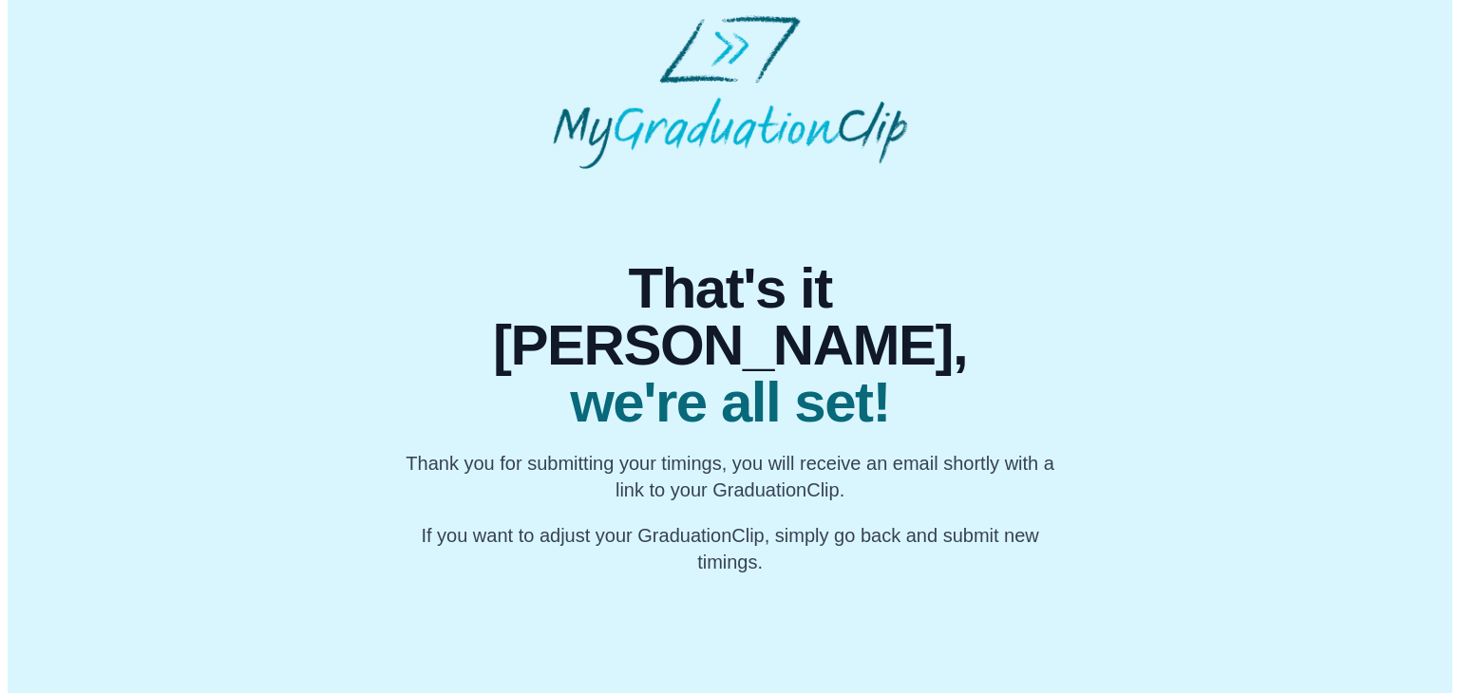
scroll to position [0, 0]
